Goal: Task Accomplishment & Management: Use online tool/utility

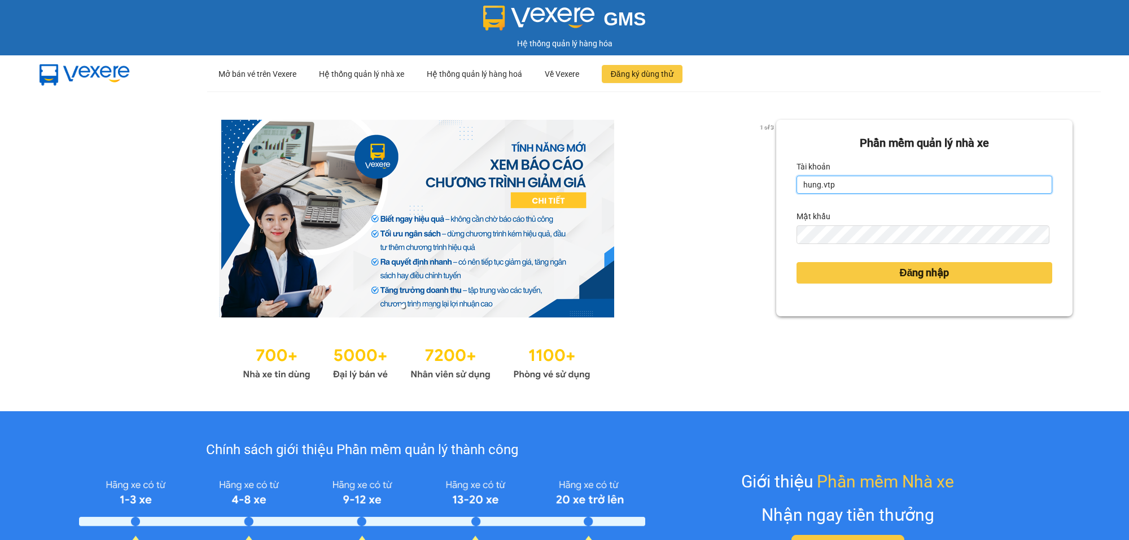
click at [845, 187] on input "hung.vtp" at bounding box center [925, 185] width 256 height 18
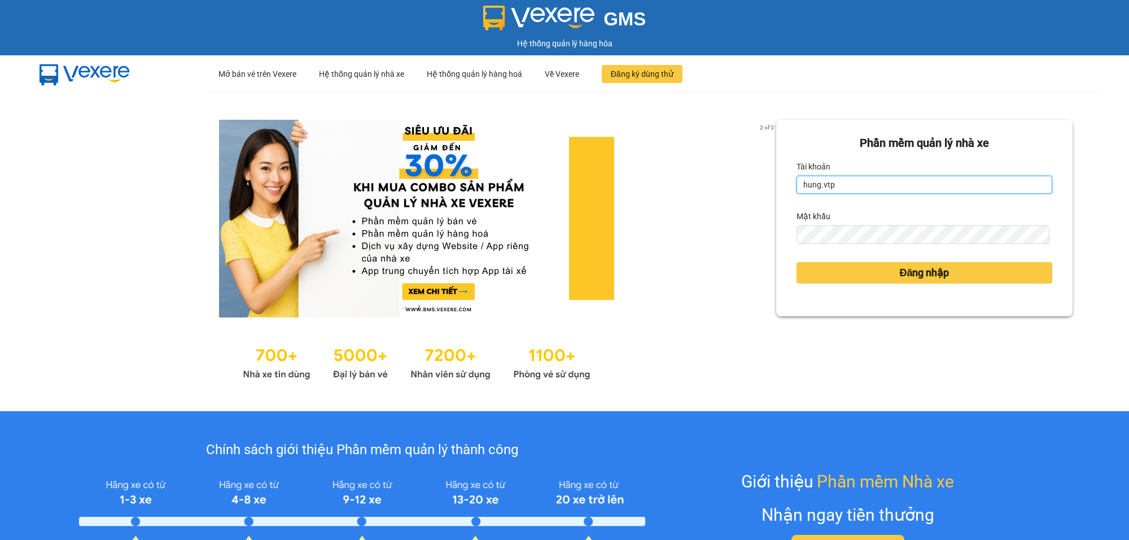
type input "ngocgiau.vtp"
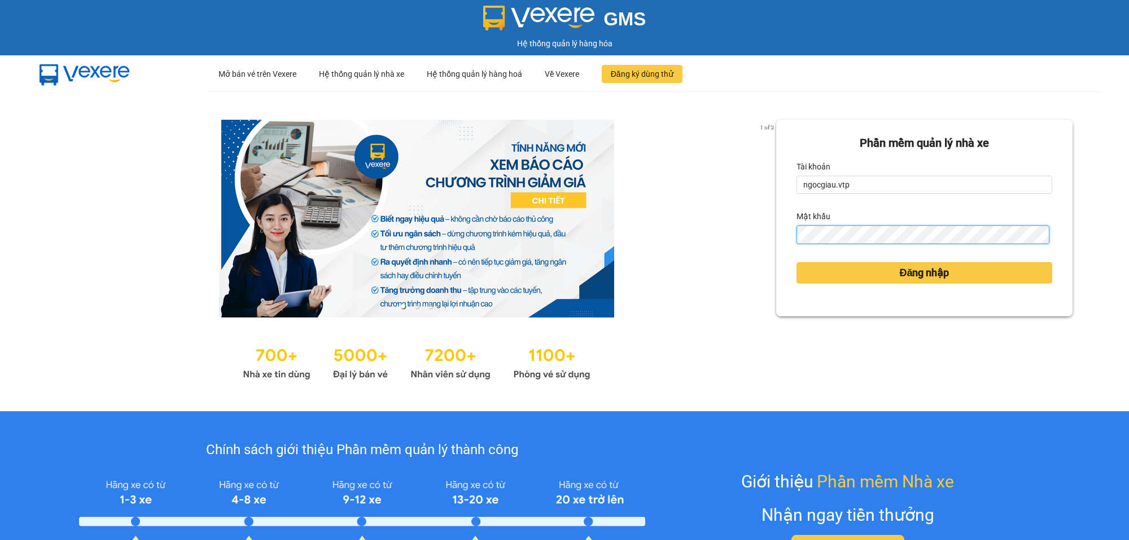
click at [797, 262] on button "Đăng nhập" at bounding box center [925, 272] width 256 height 21
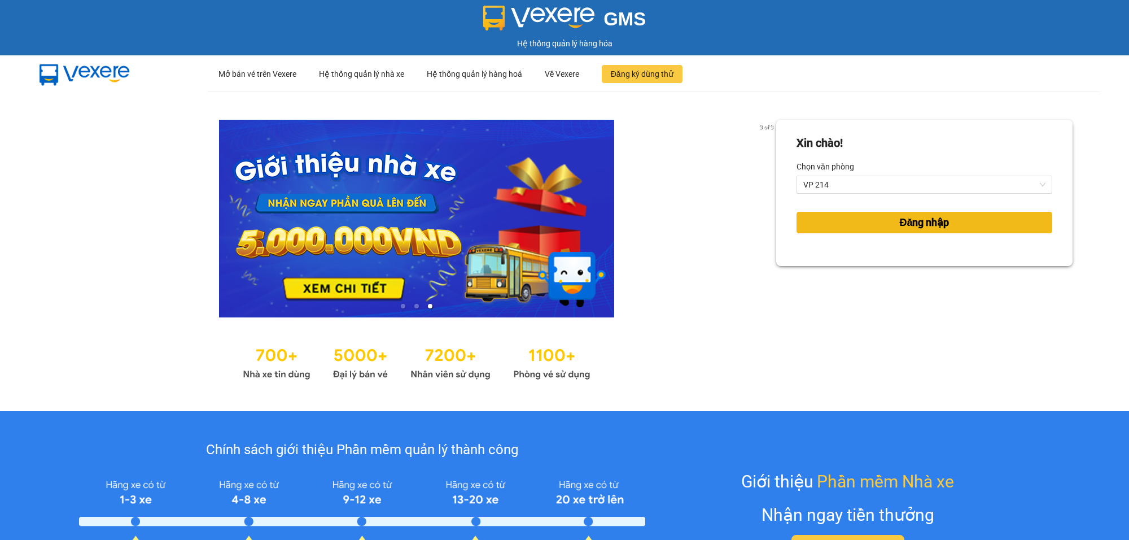
click at [922, 220] on span "Đăng nhập" at bounding box center [924, 223] width 50 height 16
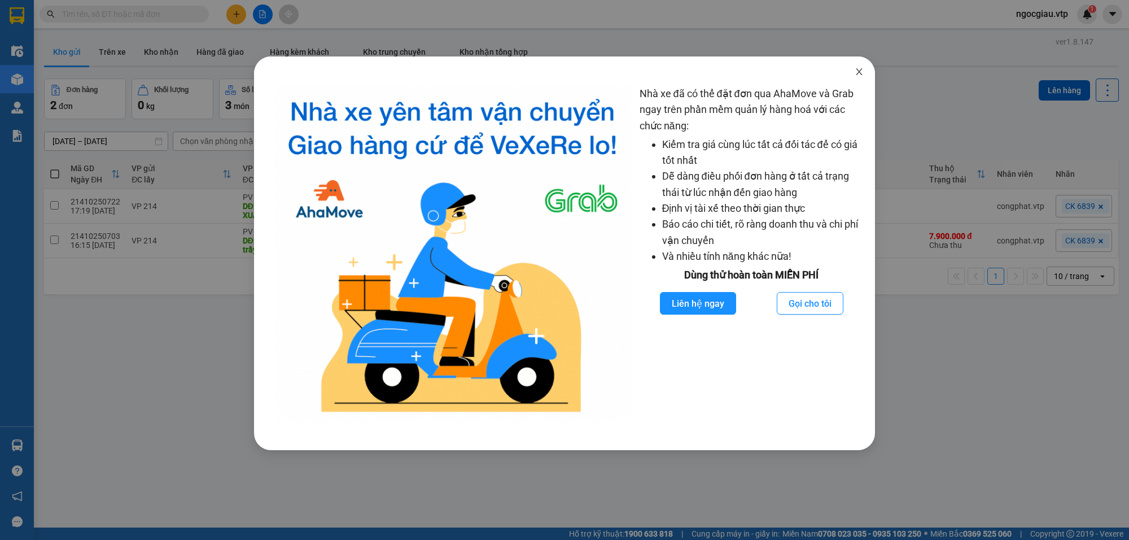
click at [857, 65] on span "Close" at bounding box center [860, 72] width 32 height 32
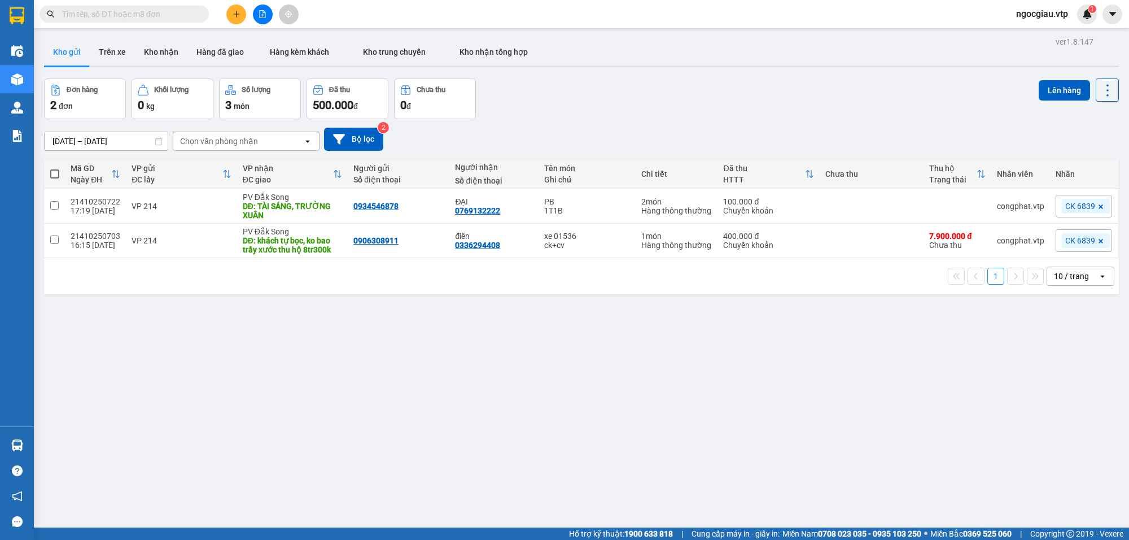
click at [947, 455] on div "ver 1.8.147 Kho gửi Trên xe Kho nhận Hàng đã giao Hàng kèm khách Kho trung chuy…" at bounding box center [582, 304] width 1084 height 540
click at [120, 10] on input "text" at bounding box center [128, 14] width 133 height 12
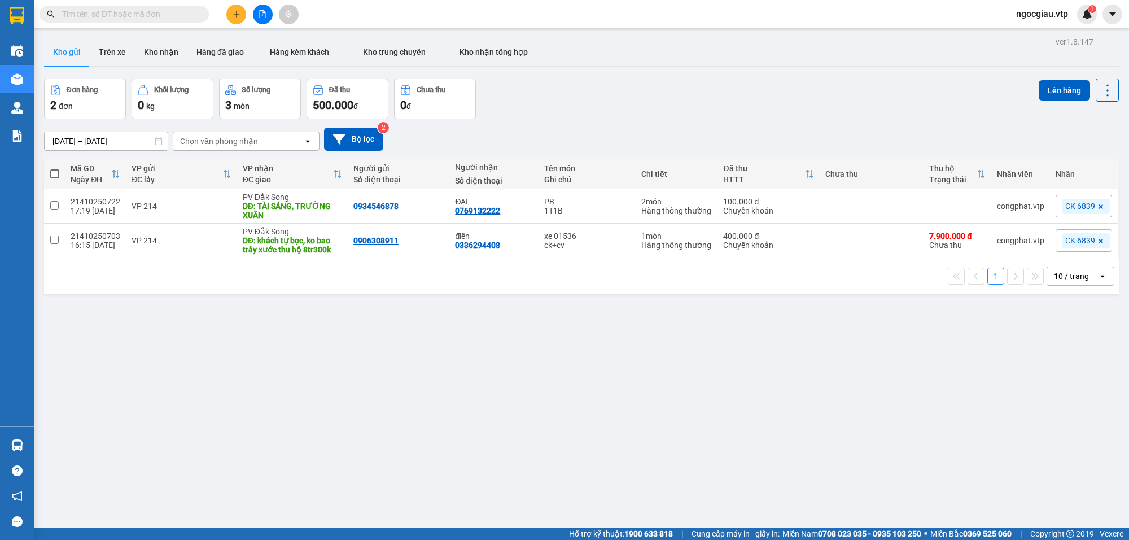
click at [723, 410] on div "ver 1.8.147 Kho gửi Trên xe Kho nhận Hàng đã giao Hàng kèm khách Kho trung chuy…" at bounding box center [582, 304] width 1084 height 540
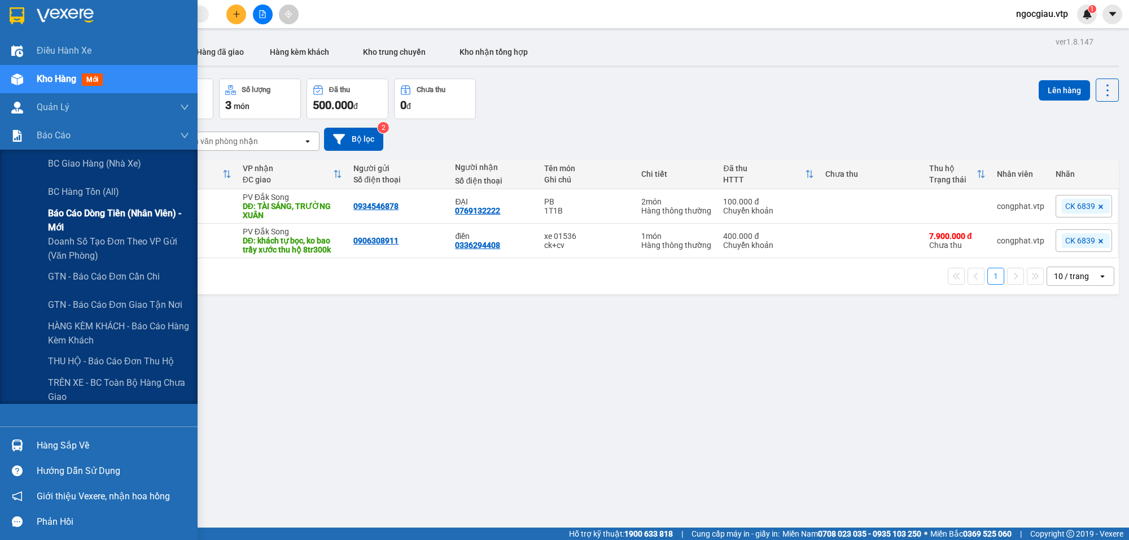
click at [119, 216] on span "Báo cáo dòng tiền (nhân viên) - mới" at bounding box center [118, 220] width 141 height 28
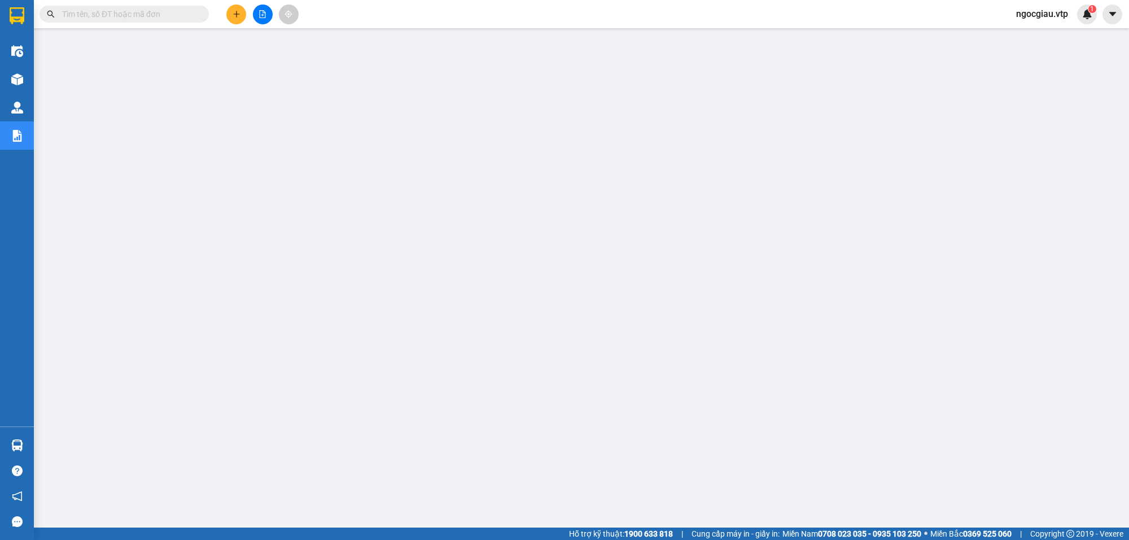
click at [1046, 15] on span "ngocgiau.vtp" at bounding box center [1042, 14] width 70 height 14
click at [1043, 32] on span "Đăng xuất" at bounding box center [1047, 35] width 47 height 12
